Goal: Task Accomplishment & Management: Manage account settings

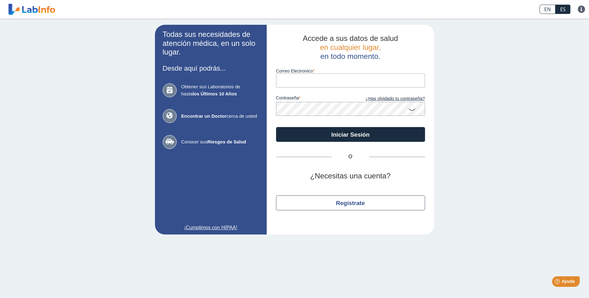
click at [334, 82] on input "Correo Electronico" at bounding box center [350, 81] width 149 height 14
type input "[EMAIL_ADDRESS][DOMAIN_NAME]"
click at [405, 99] on link "¿Has olvidado tu contraseña?" at bounding box center [387, 99] width 74 height 7
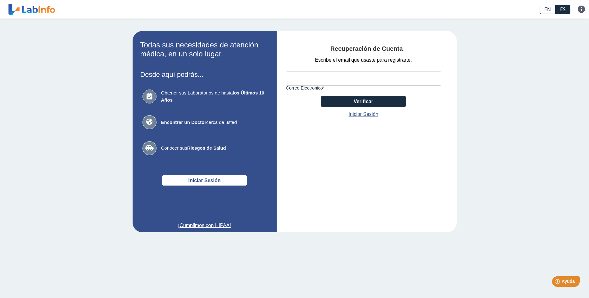
click at [358, 80] on input "Correo Electronico" at bounding box center [363, 79] width 155 height 14
type input "[EMAIL_ADDRESS][DOMAIN_NAME]"
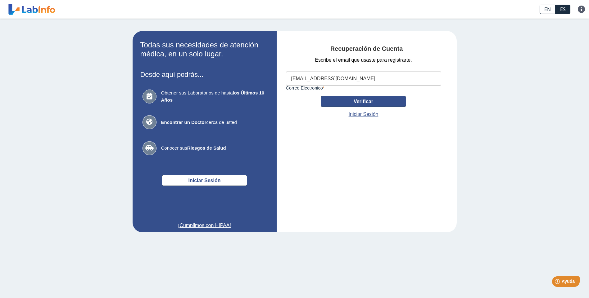
click at [387, 103] on button "Verificar" at bounding box center [362, 101] width 85 height 11
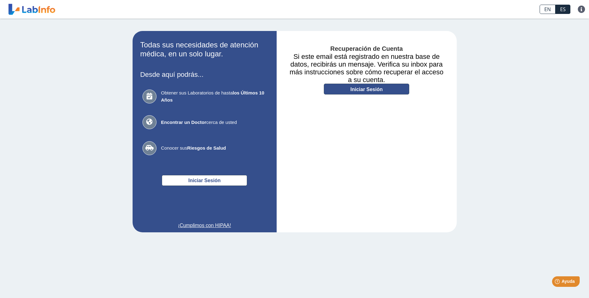
click at [381, 88] on link "Iniciar Sesión" at bounding box center [366, 89] width 85 height 11
